Goal: Find specific page/section: Find specific page/section

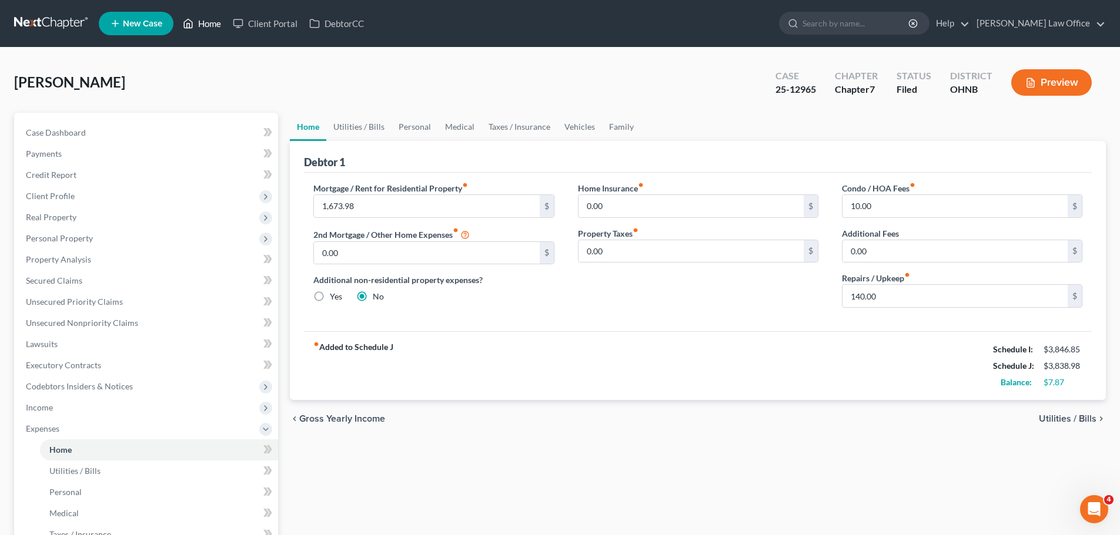
click at [217, 28] on link "Home" at bounding box center [202, 23] width 50 height 21
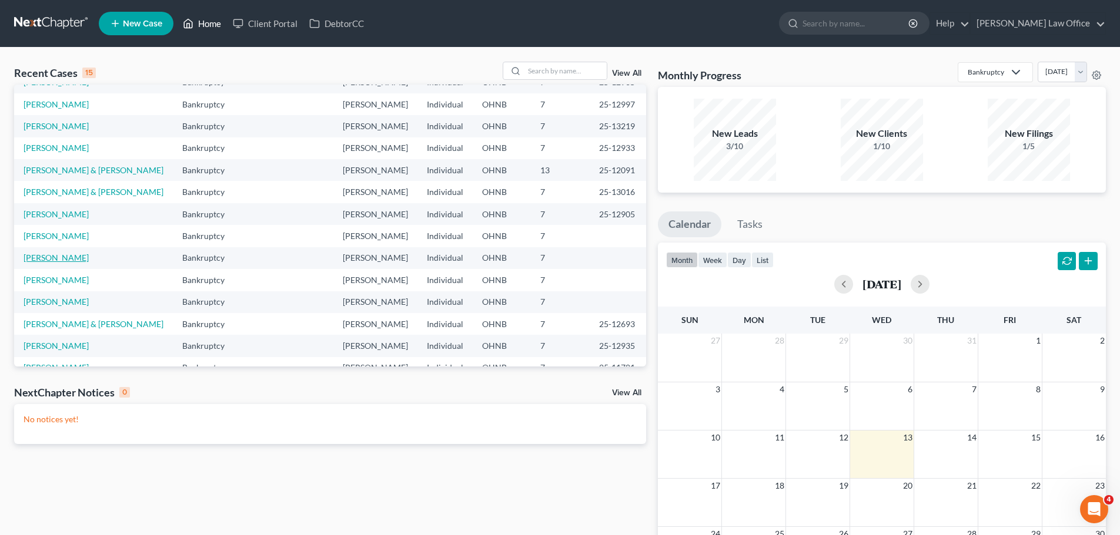
scroll to position [81, 0]
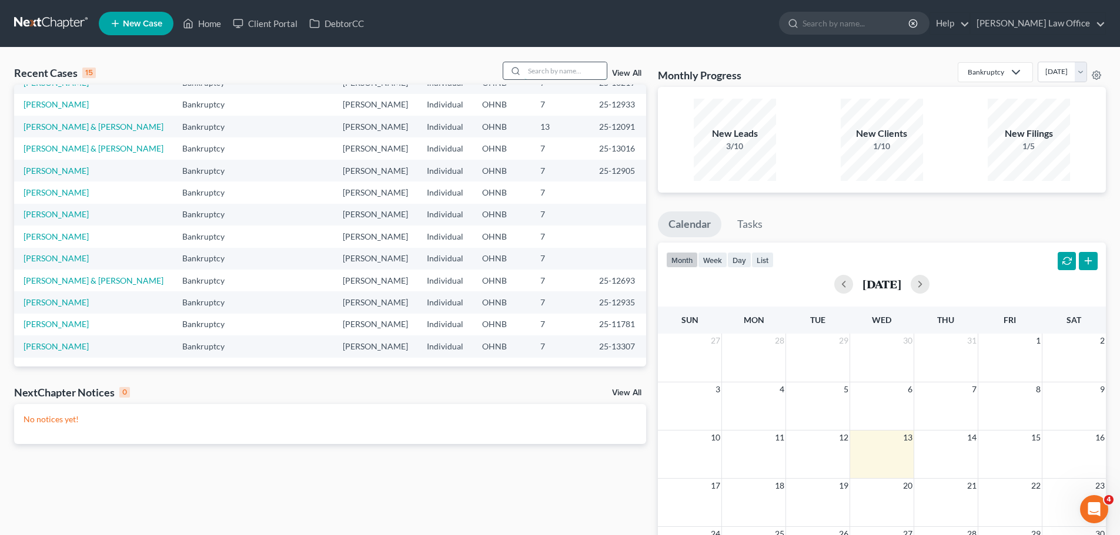
click at [556, 76] on input "search" at bounding box center [565, 70] width 82 height 17
type input "[PERSON_NAME]"
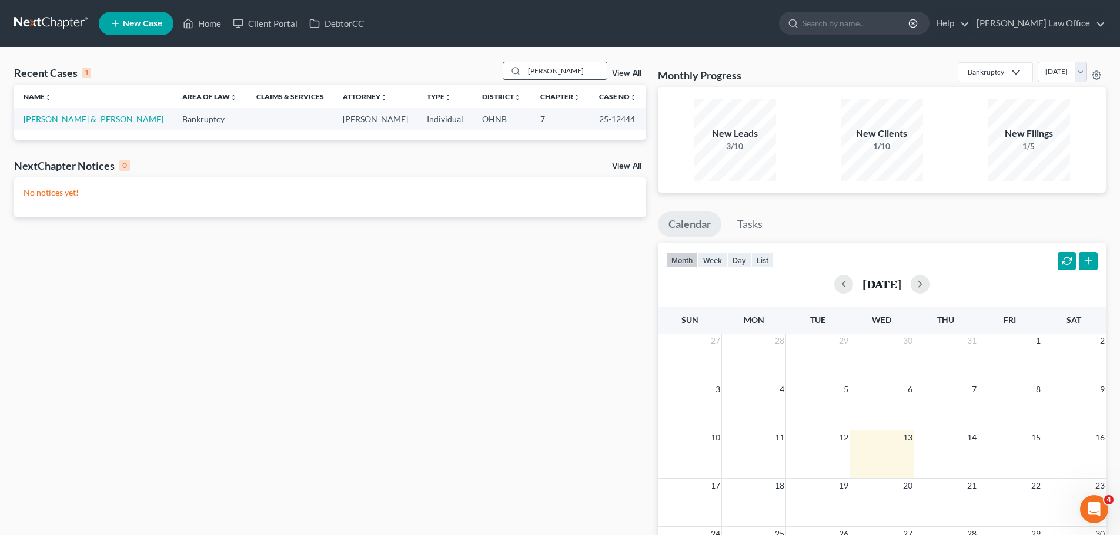
scroll to position [0, 0]
click at [101, 117] on link "[PERSON_NAME] & [PERSON_NAME]" at bounding box center [94, 119] width 140 height 10
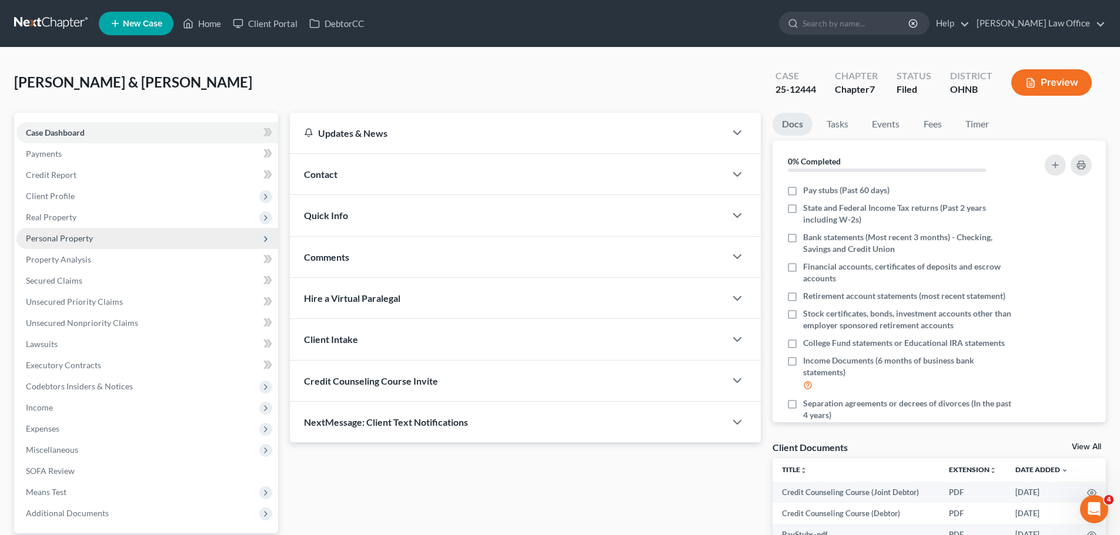
drag, startPoint x: 83, startPoint y: 243, endPoint x: 85, endPoint y: 259, distance: 16.0
click at [83, 243] on span "Personal Property" at bounding box center [147, 238] width 262 height 21
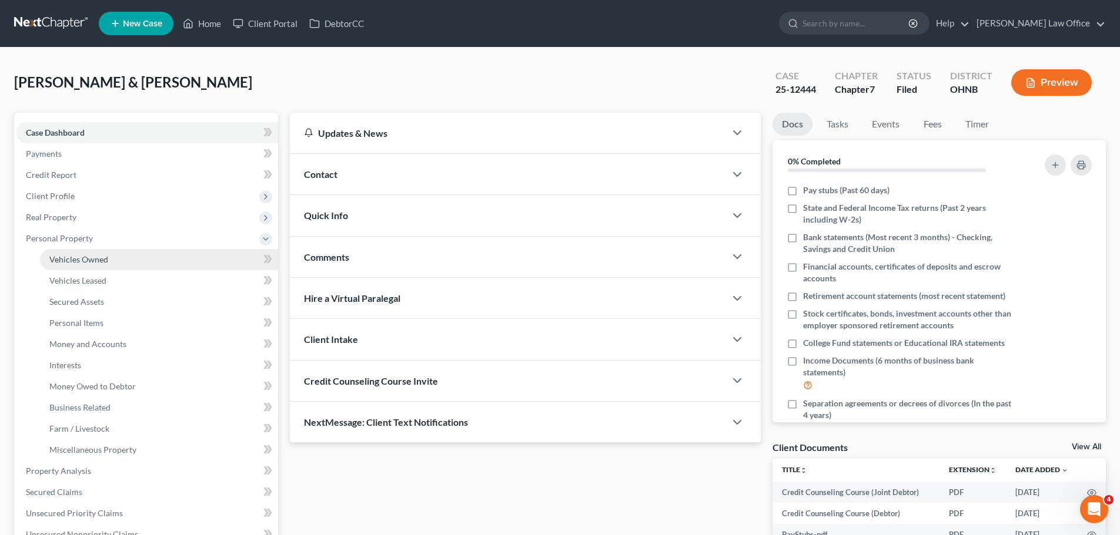
click at [95, 262] on span "Vehicles Owned" at bounding box center [78, 260] width 59 height 10
